Goal: Information Seeking & Learning: Find specific fact

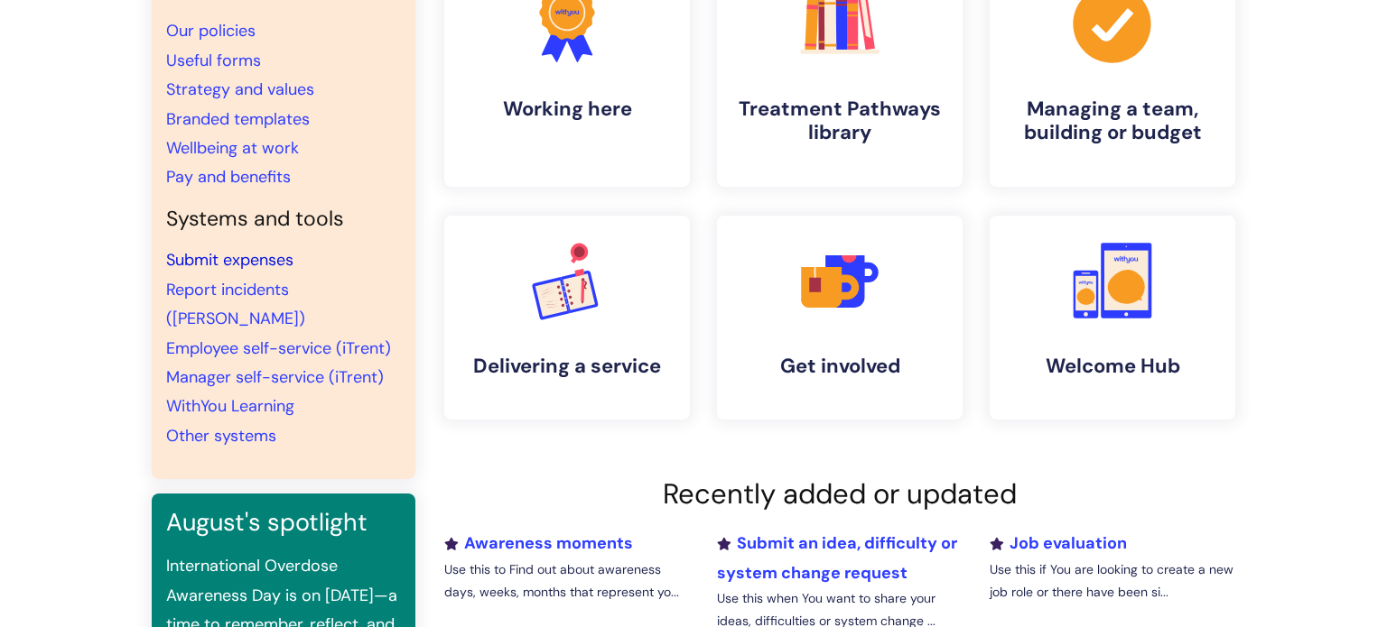
scroll to position [184, 0]
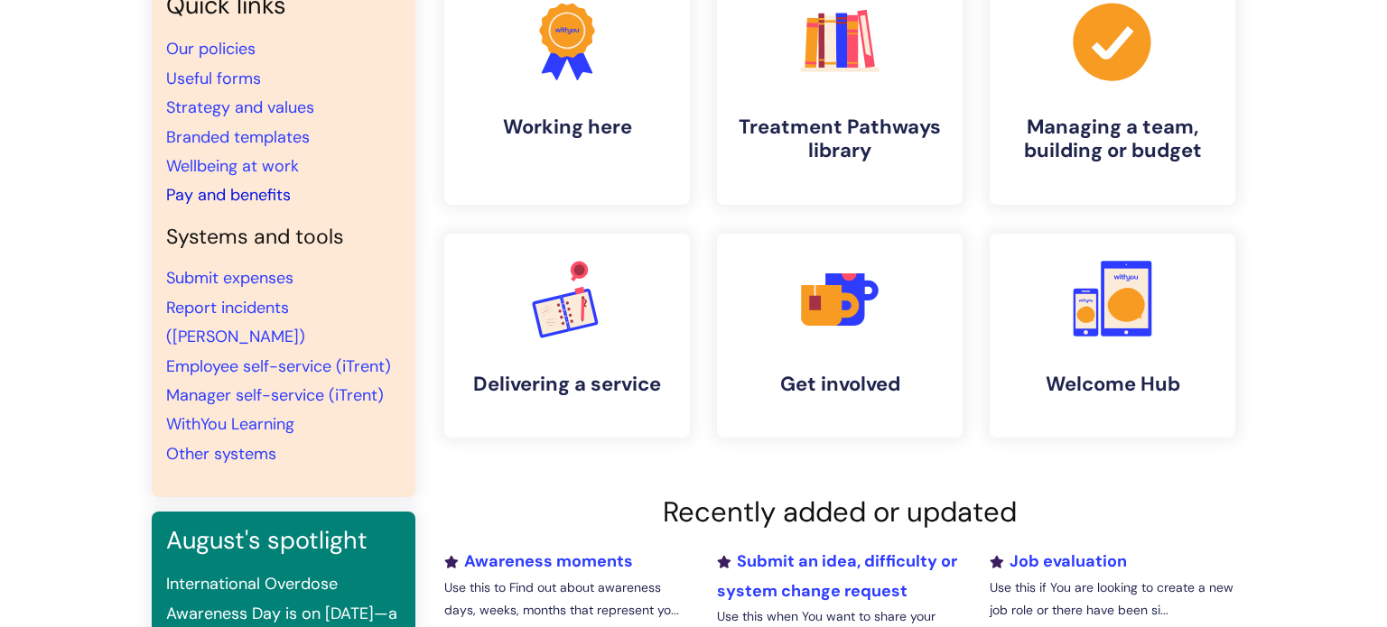
click at [256, 188] on link "Pay and benefits" at bounding box center [228, 195] width 125 height 22
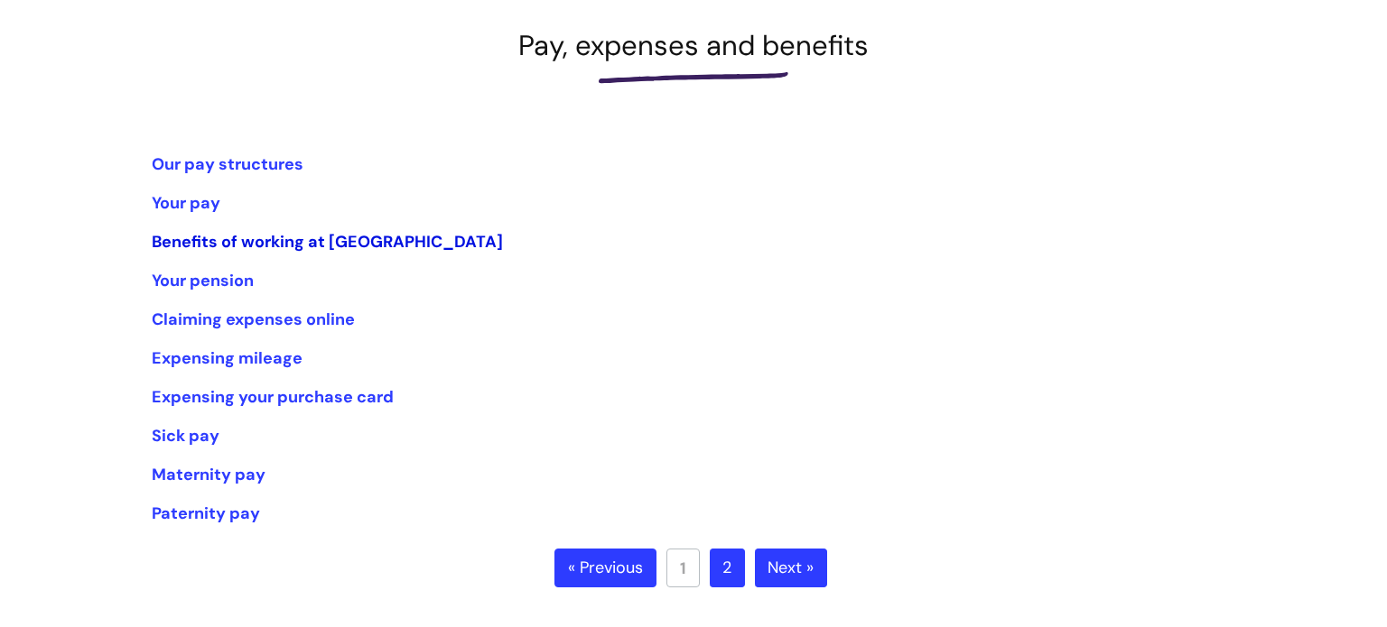
scroll to position [256, 0]
click at [782, 572] on link "Next »" at bounding box center [791, 568] width 72 height 40
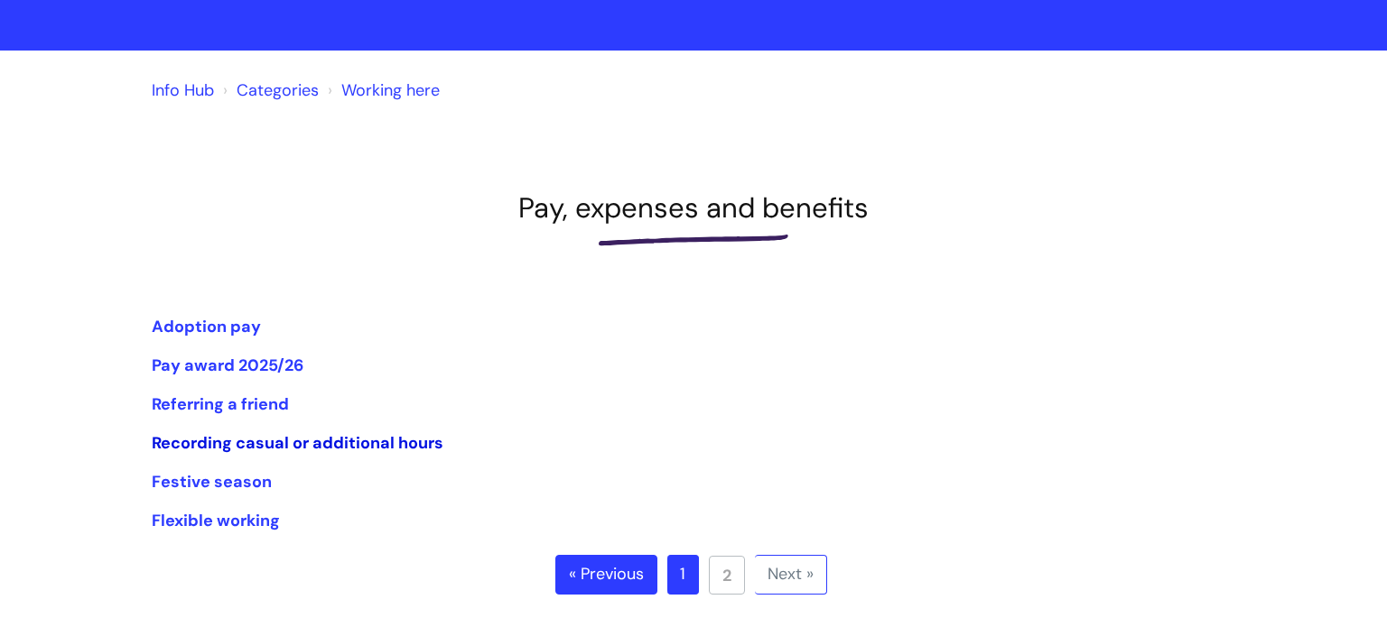
scroll to position [94, 0]
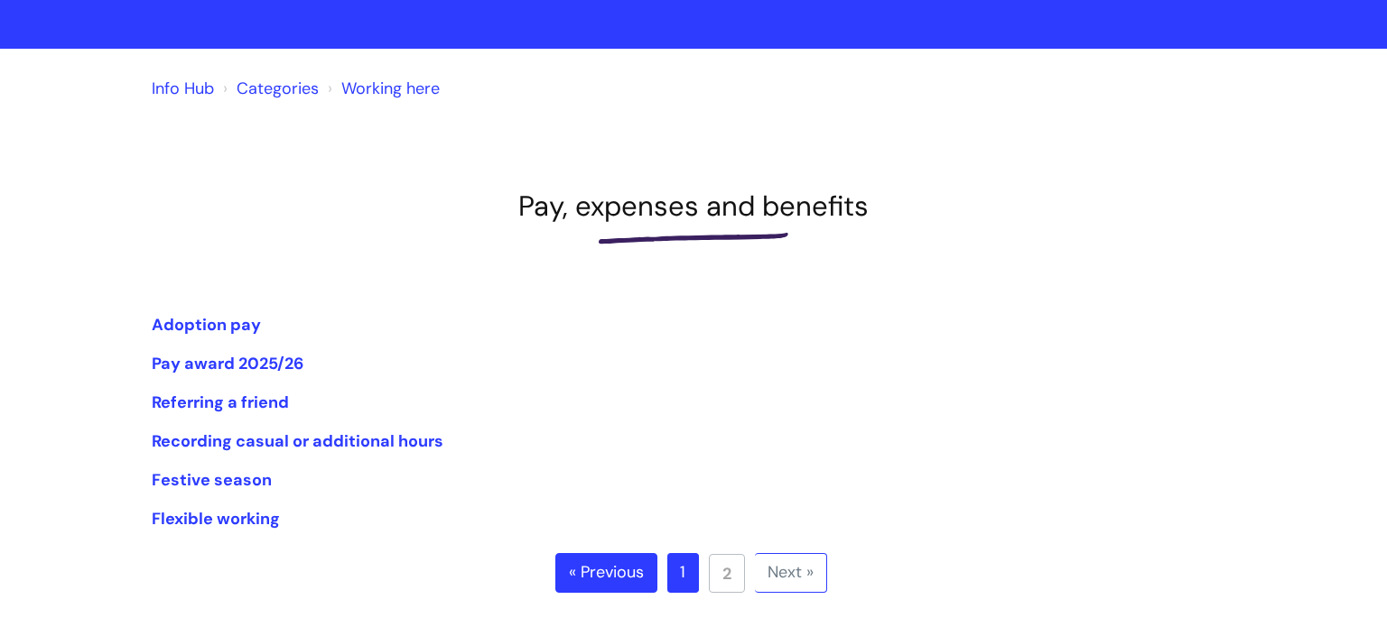
click at [679, 563] on link "1" at bounding box center [683, 573] width 32 height 40
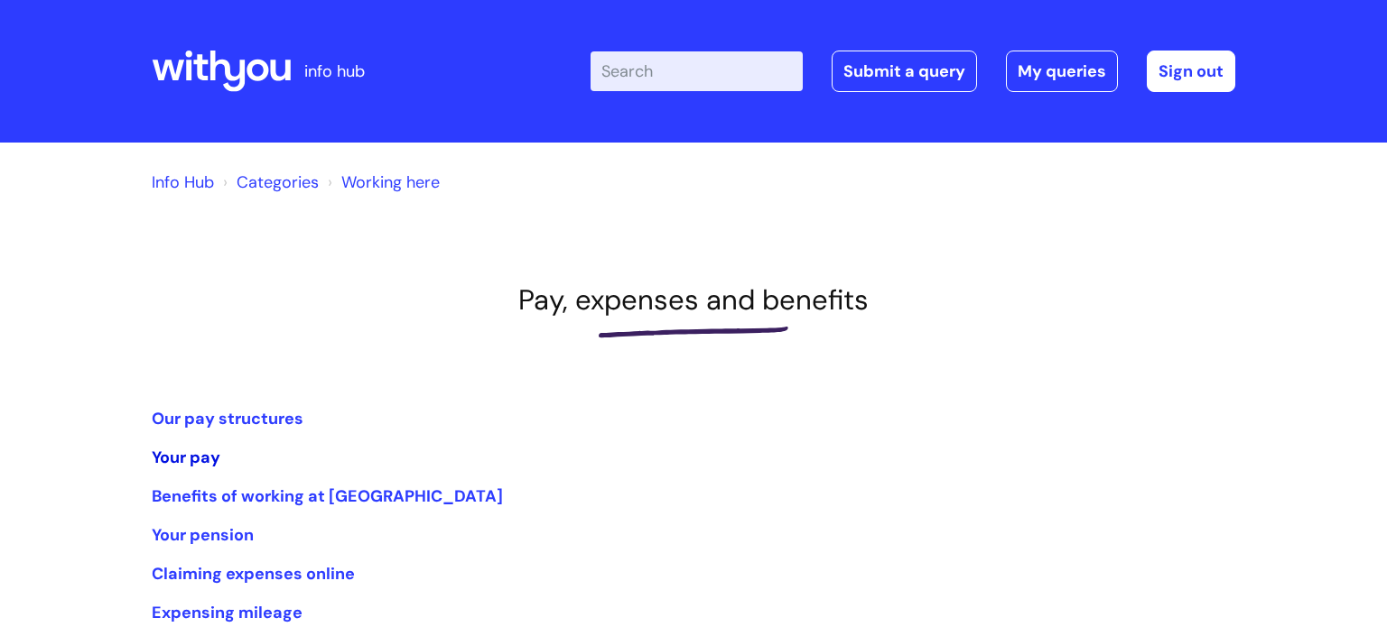
click at [192, 454] on link "Your pay" at bounding box center [186, 458] width 69 height 22
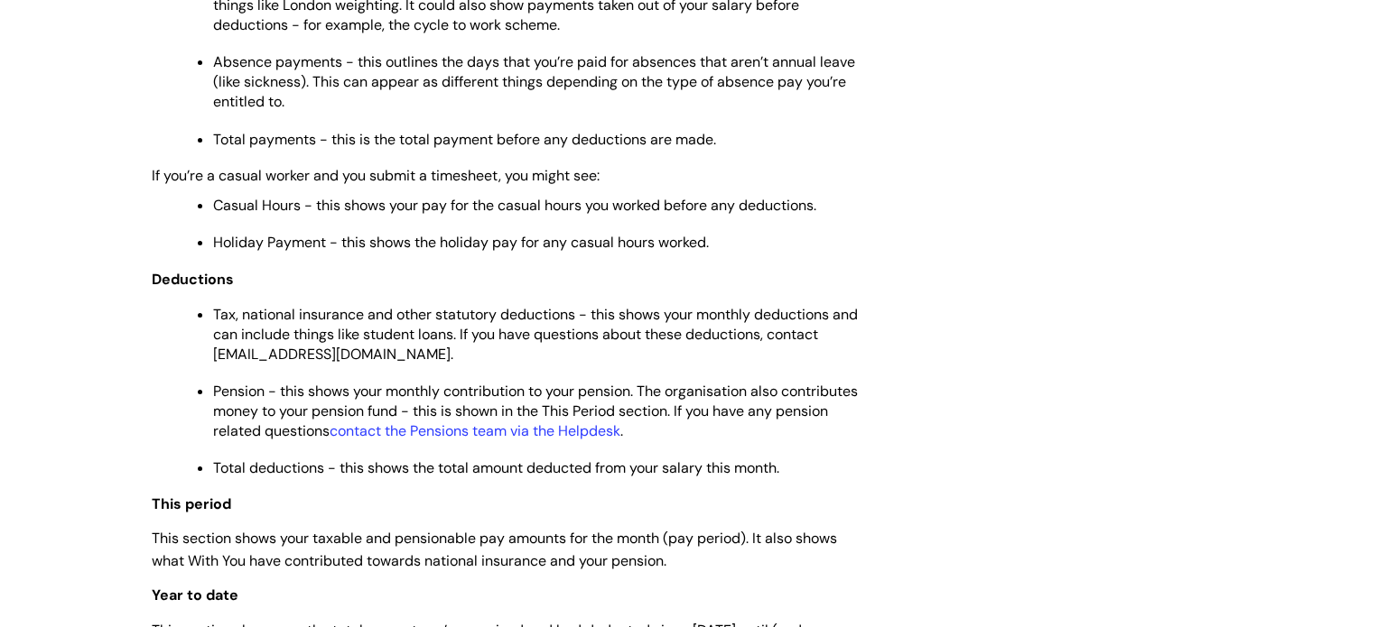
scroll to position [939, 0]
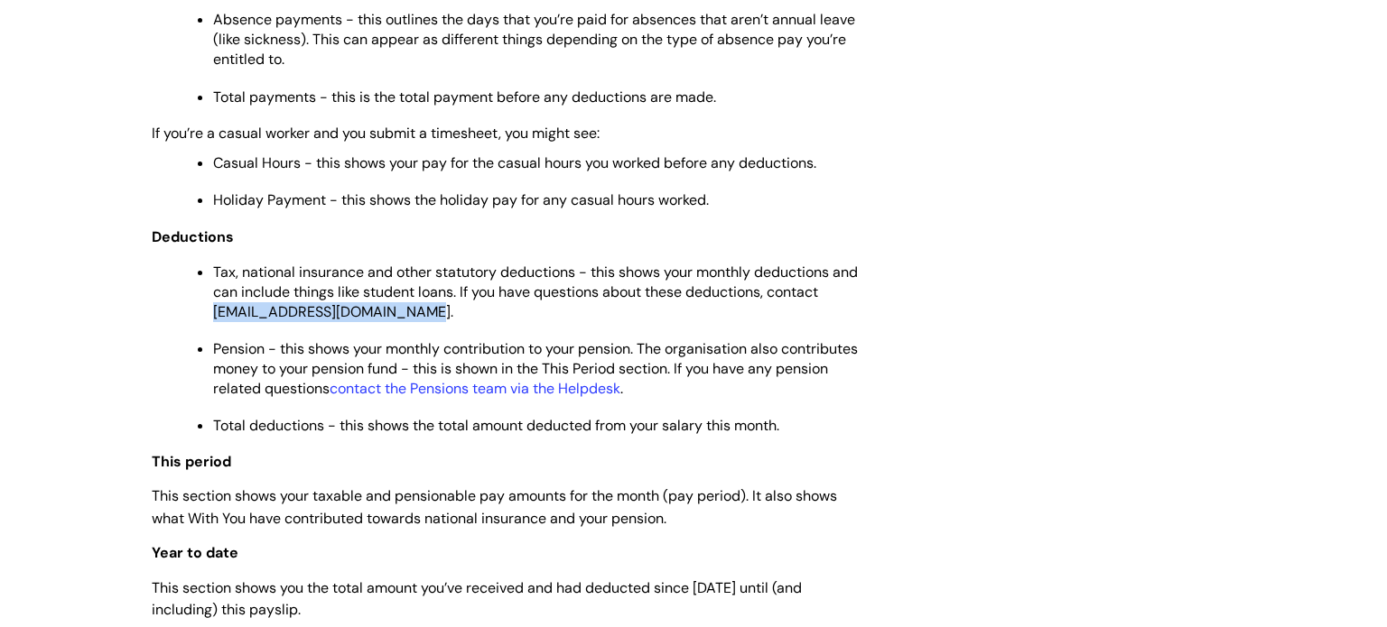
drag, startPoint x: 406, startPoint y: 321, endPoint x: 213, endPoint y: 323, distance: 193.2
click at [213, 321] on span "Tax, national insurance and other statutory deductions - this shows your monthl…" at bounding box center [535, 292] width 645 height 59
copy span "[EMAIL_ADDRESS][DOMAIN_NAME]"
copy span "payroll@wearewithyou.org.uk"
click at [357, 367] on span "Pension - this shows your monthly contribution to your pension. The organisatio…" at bounding box center [535, 368] width 645 height 59
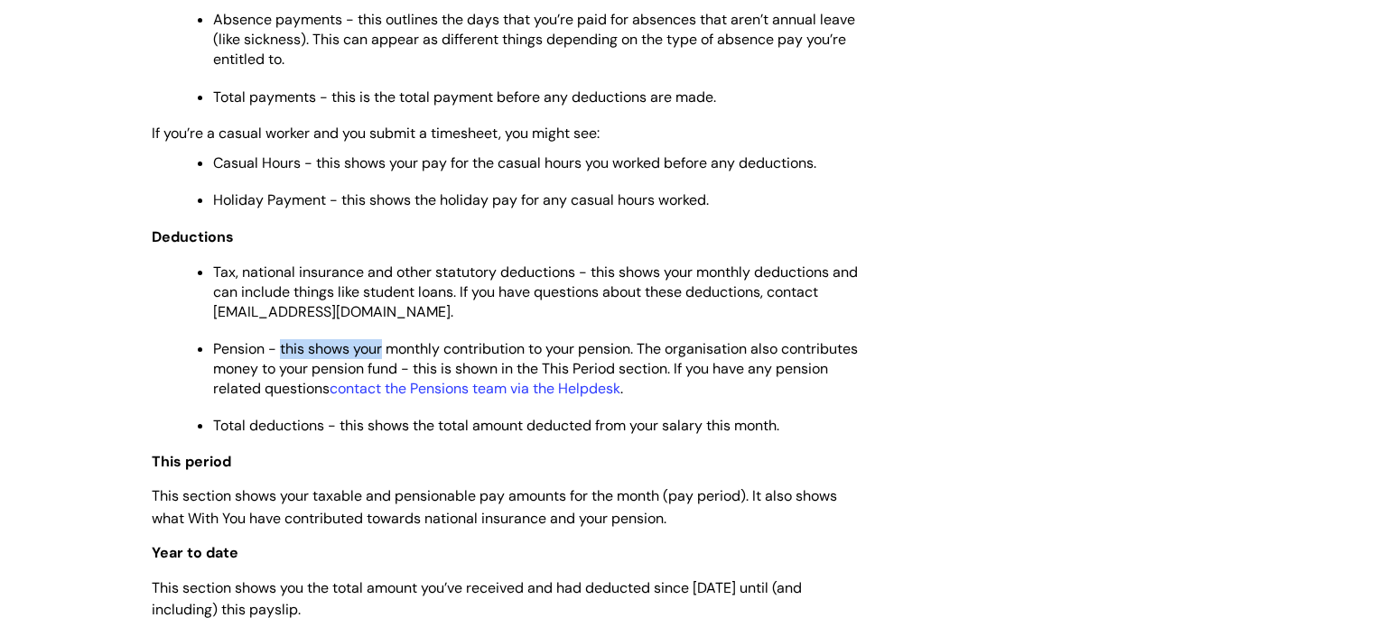
drag, startPoint x: 386, startPoint y: 360, endPoint x: 281, endPoint y: 364, distance: 105.7
click at [281, 364] on span "Pension - this shows your monthly contribution to your pension. The organisatio…" at bounding box center [535, 368] width 645 height 59
